Goal: Information Seeking & Learning: Learn about a topic

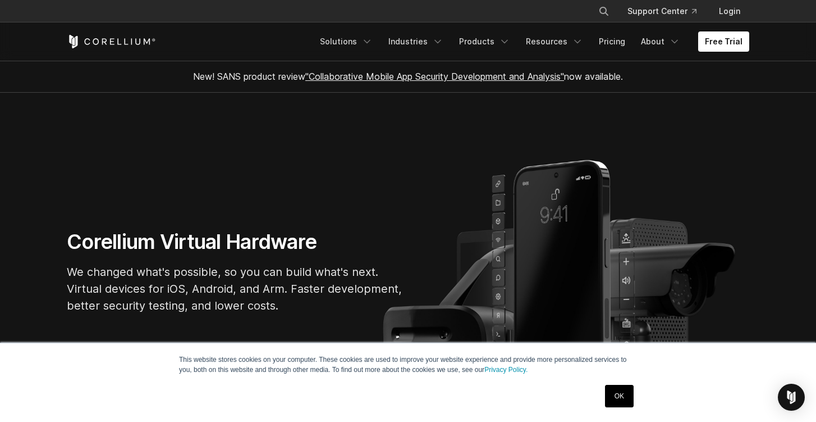
click at [615, 395] on link "OK" at bounding box center [619, 396] width 29 height 22
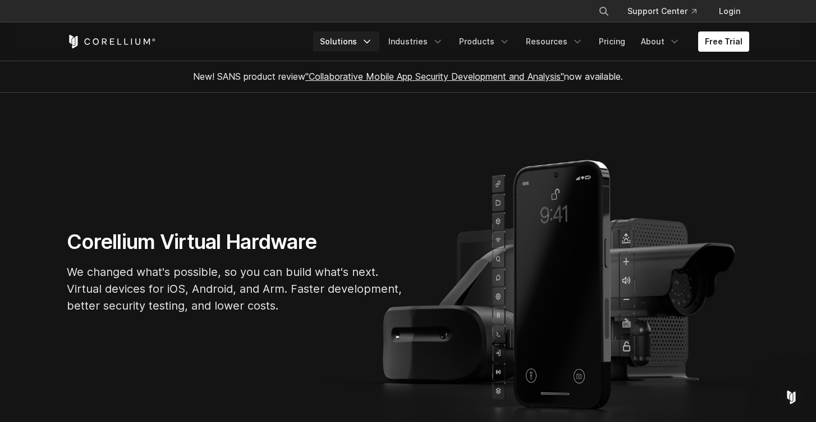
click at [354, 39] on link "Solutions" at bounding box center [346, 41] width 66 height 20
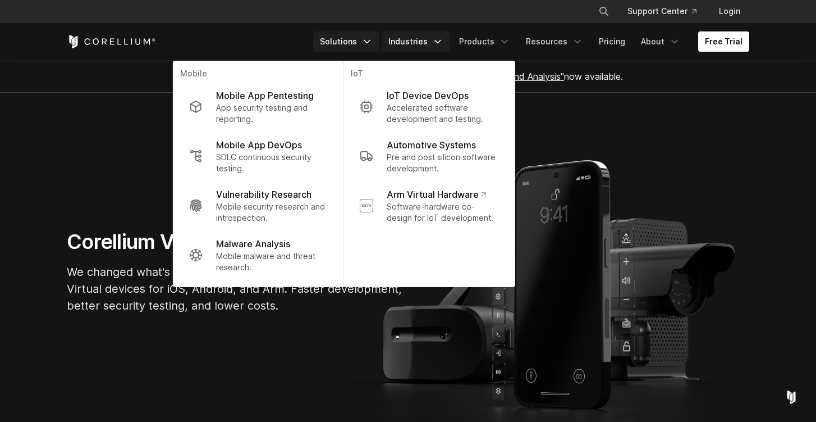
click at [437, 39] on link "Industries" at bounding box center [416, 41] width 68 height 20
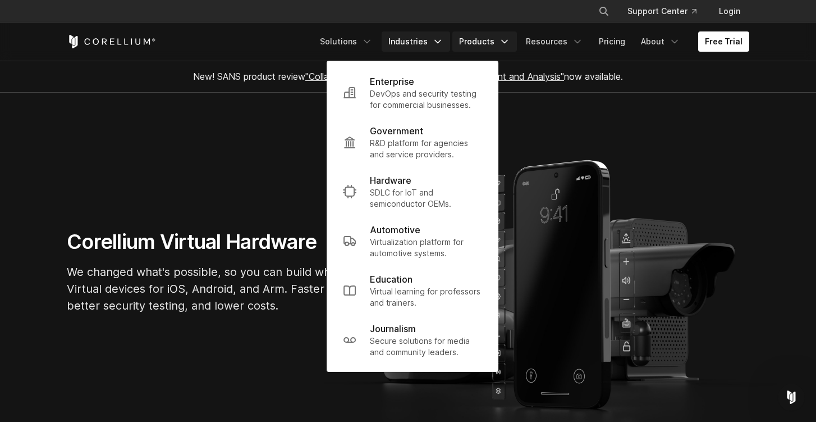
click at [492, 44] on link "Products" at bounding box center [485, 41] width 65 height 20
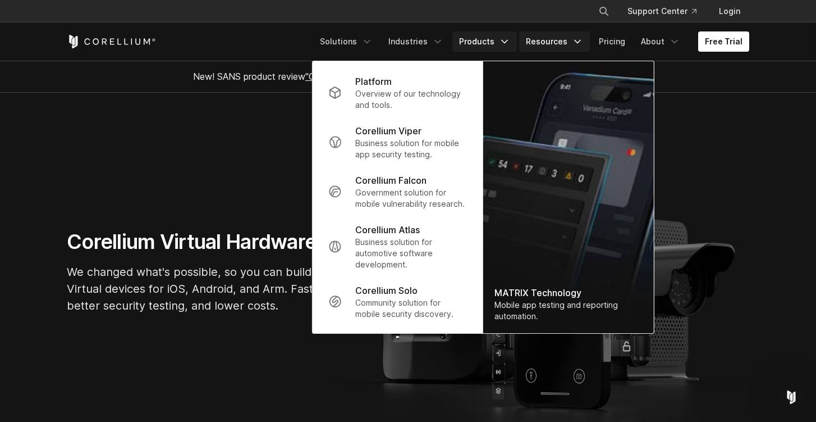
click at [566, 47] on link "Resources" at bounding box center [554, 41] width 71 height 20
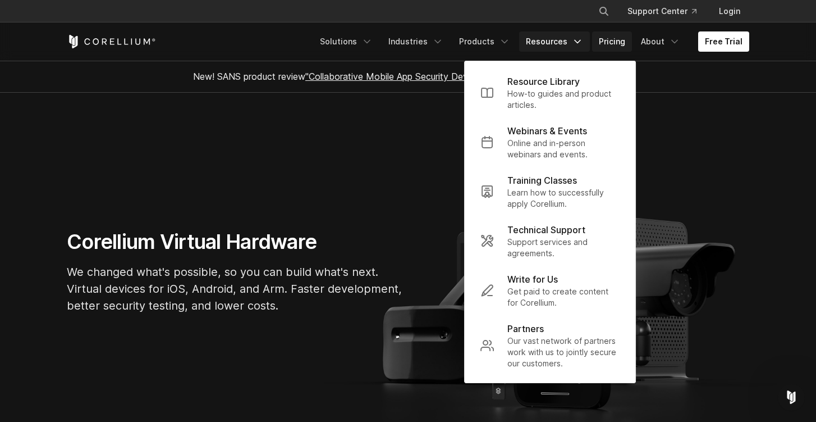
click at [621, 36] on link "Pricing" at bounding box center [612, 41] width 40 height 20
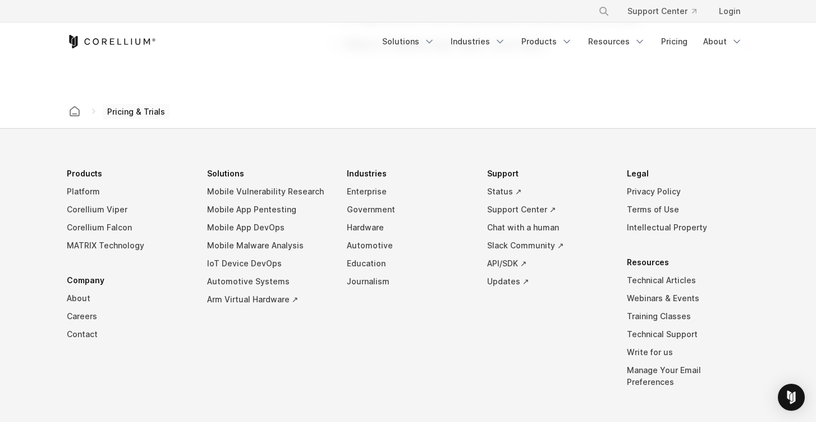
scroll to position [1965, 0]
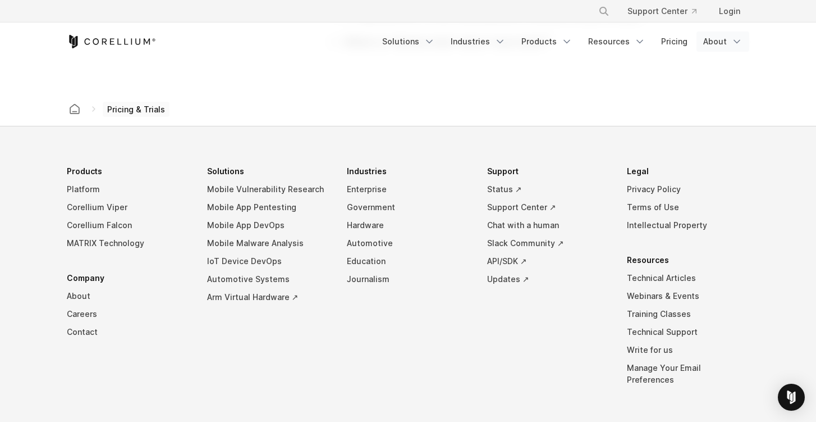
click at [721, 43] on link "About" at bounding box center [723, 41] width 53 height 20
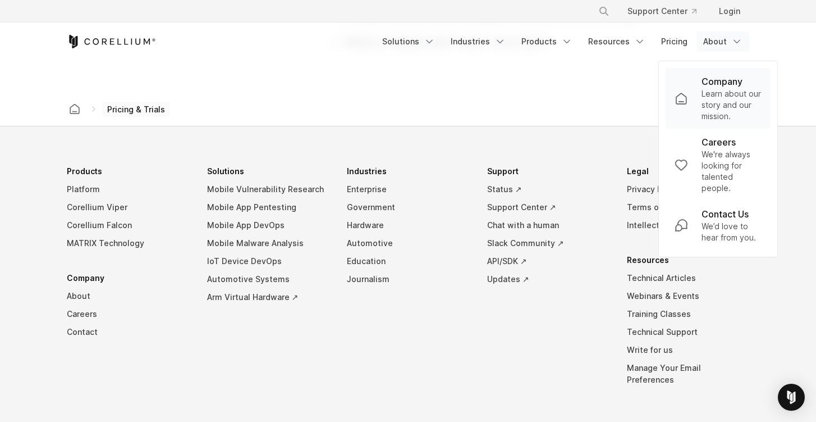
click at [709, 93] on p "Learn about our story and our mission." at bounding box center [732, 105] width 60 height 34
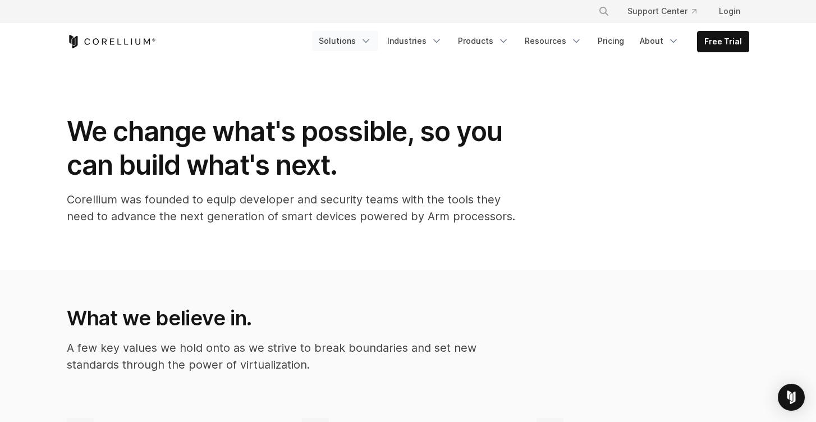
click at [353, 47] on link "Solutions" at bounding box center [345, 41] width 66 height 20
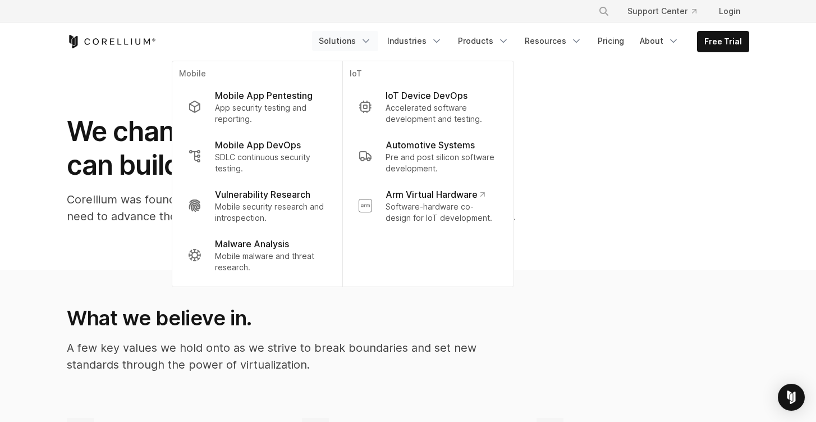
click at [432, 52] on ul "Solutions Mobile IoT" at bounding box center [530, 41] width 437 height 21
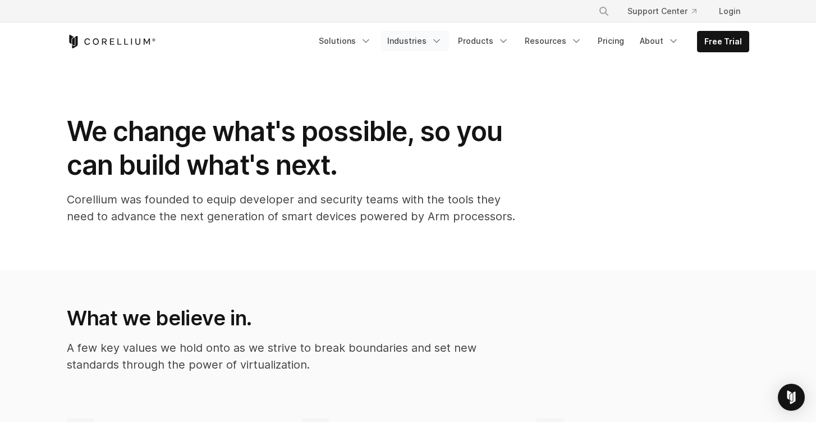
click at [432, 48] on link "Industries" at bounding box center [415, 41] width 68 height 20
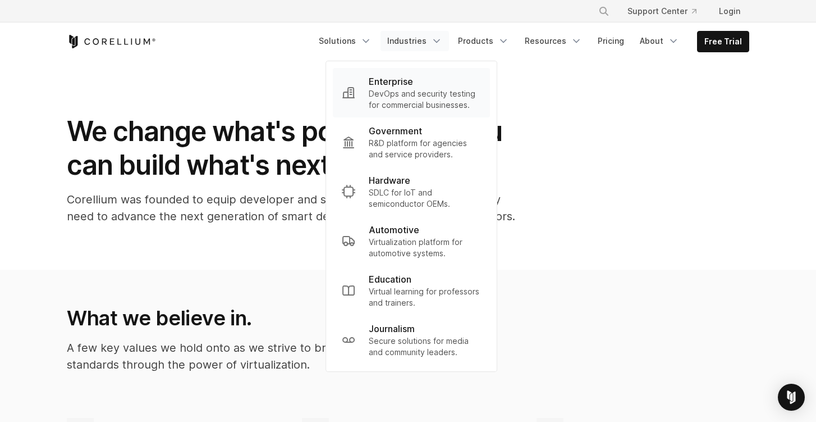
click at [409, 91] on p "DevOps and security testing for commercial businesses." at bounding box center [425, 99] width 112 height 22
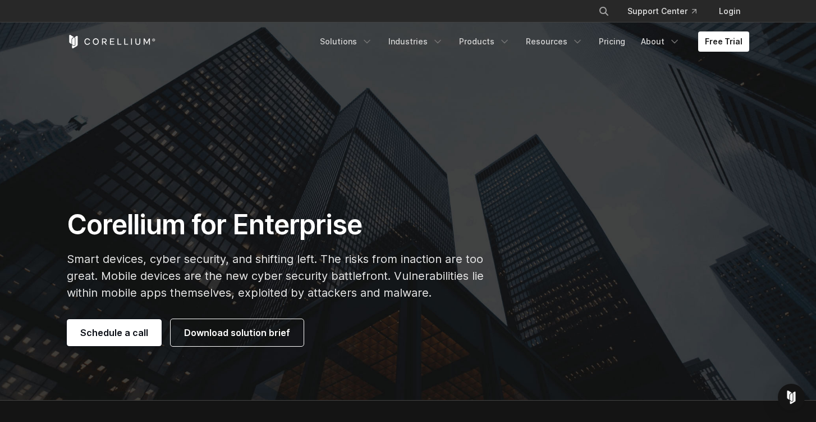
click at [124, 36] on icon "Corellium Home" at bounding box center [111, 41] width 89 height 13
